Goal: Task Accomplishment & Management: Manage account settings

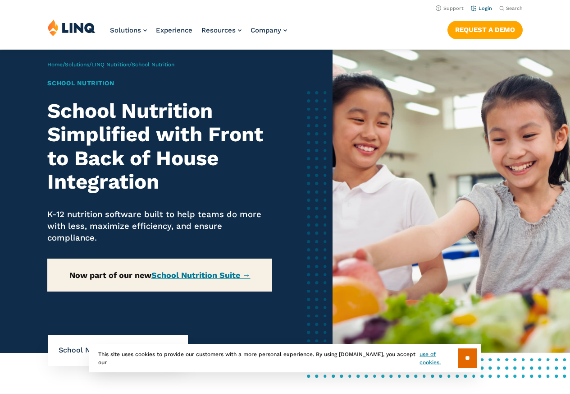
click at [482, 9] on link "Login" at bounding box center [481, 8] width 21 height 6
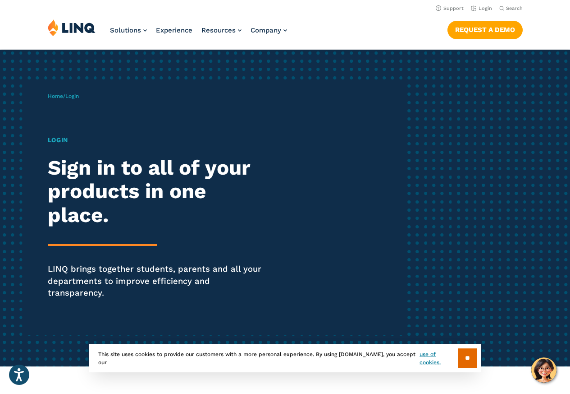
click at [63, 139] on h1 "Login" at bounding box center [158, 139] width 220 height 9
click at [62, 140] on h1 "Login" at bounding box center [158, 139] width 220 height 9
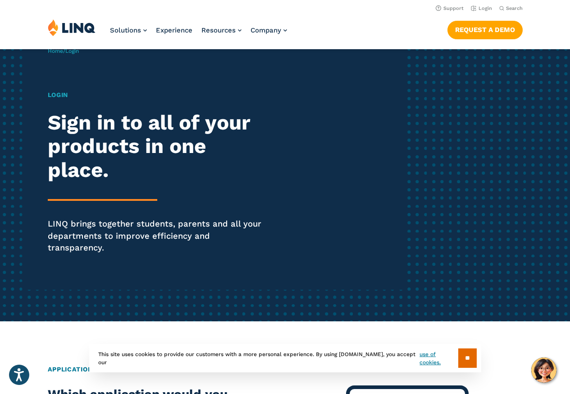
click at [155, 239] on p "LINQ brings together students, parents and all your departments to improve effi…" at bounding box center [158, 236] width 220 height 36
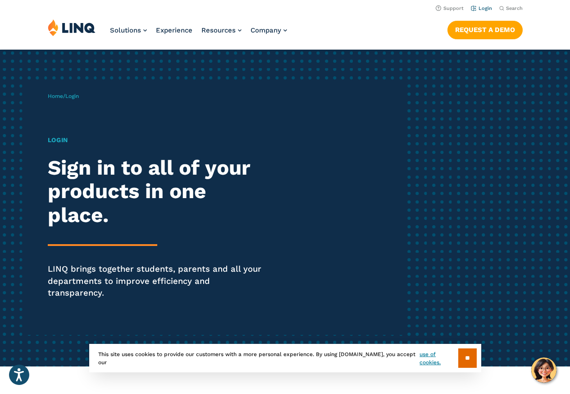
click at [487, 6] on link "Login" at bounding box center [481, 8] width 21 height 6
